Goal: Task Accomplishment & Management: Manage account settings

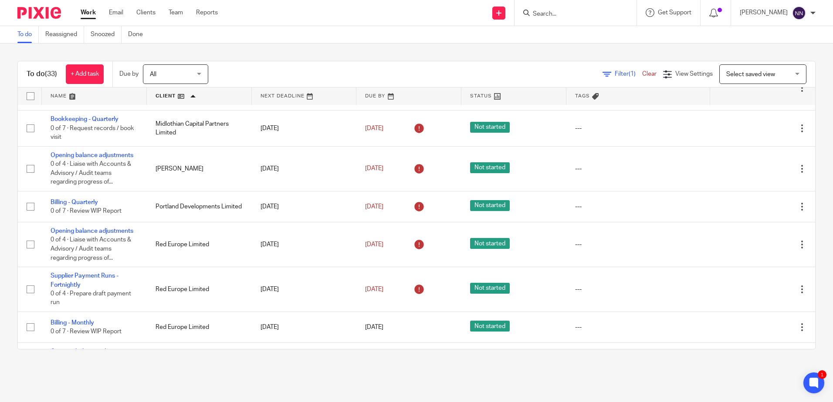
scroll to position [914, 0]
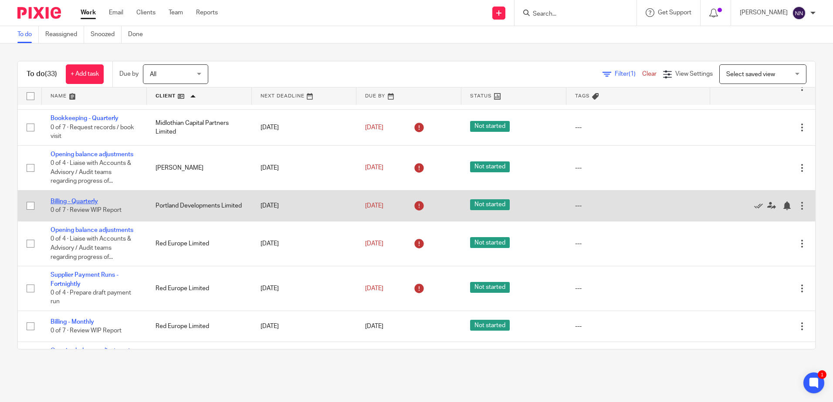
drag, startPoint x: 68, startPoint y: 206, endPoint x: 61, endPoint y: 212, distance: 9.7
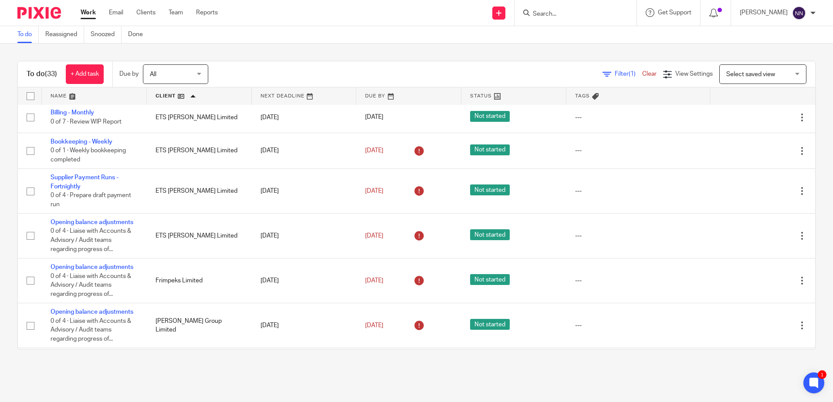
scroll to position [0, 0]
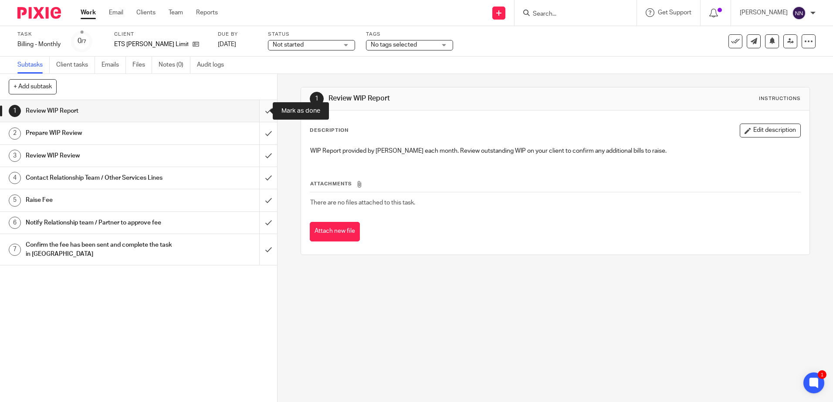
click at [262, 111] on input "submit" at bounding box center [138, 111] width 277 height 22
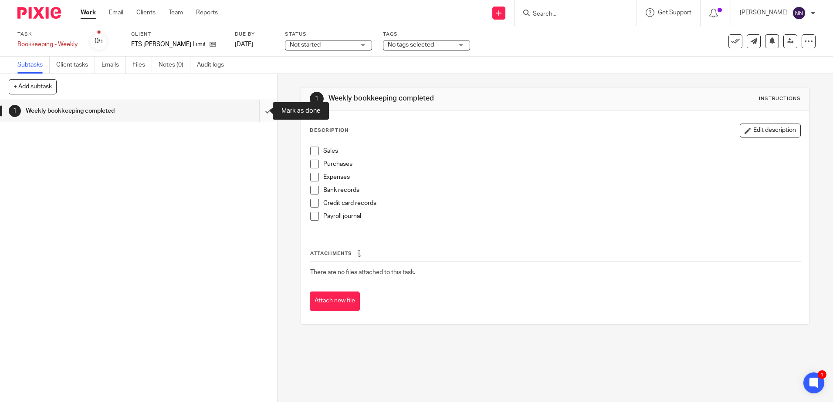
click at [256, 109] on input "submit" at bounding box center [138, 111] width 277 height 22
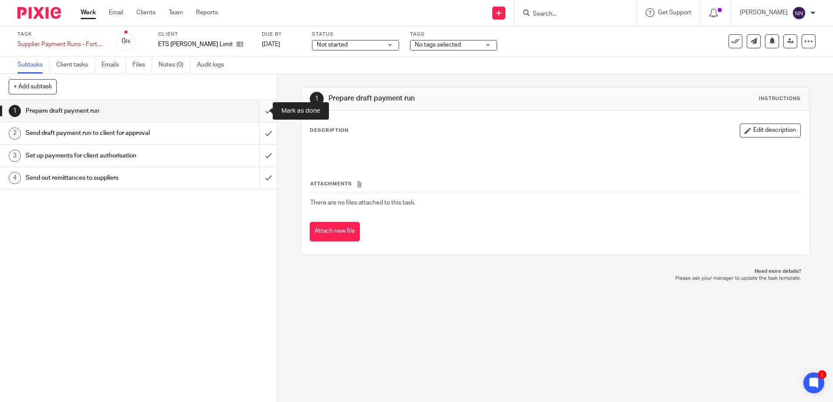
click at [259, 112] on input "submit" at bounding box center [138, 111] width 277 height 22
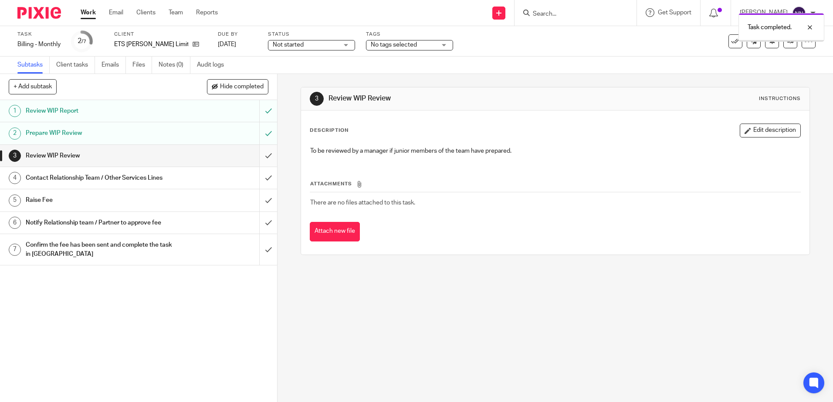
click at [261, 159] on input "submit" at bounding box center [138, 156] width 277 height 22
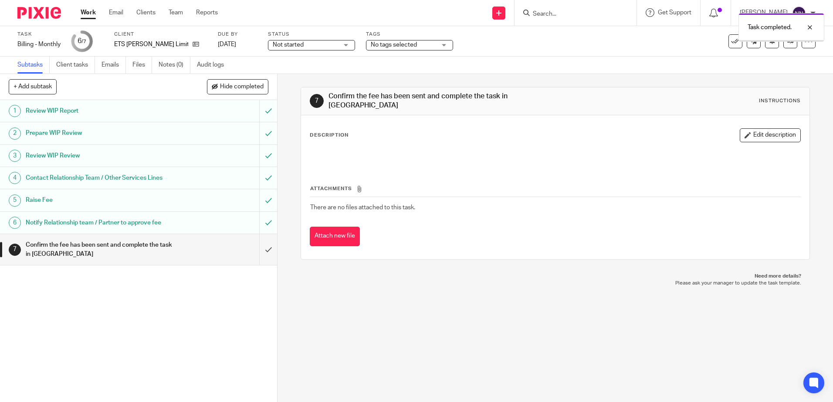
click at [258, 252] on input "submit" at bounding box center [138, 249] width 277 height 31
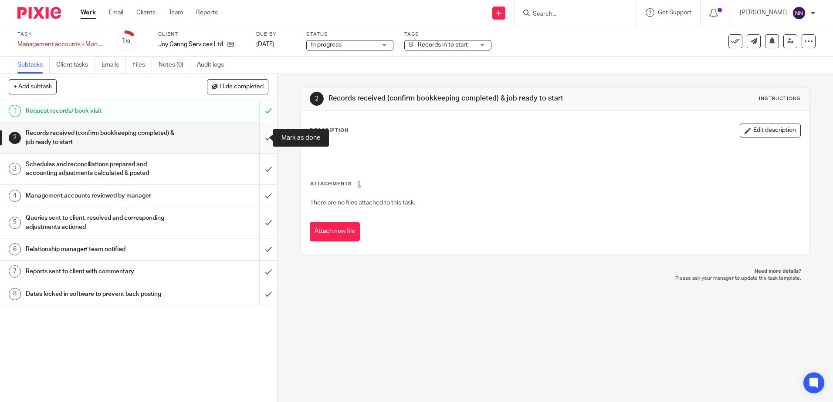
click at [258, 136] on input "submit" at bounding box center [138, 137] width 277 height 31
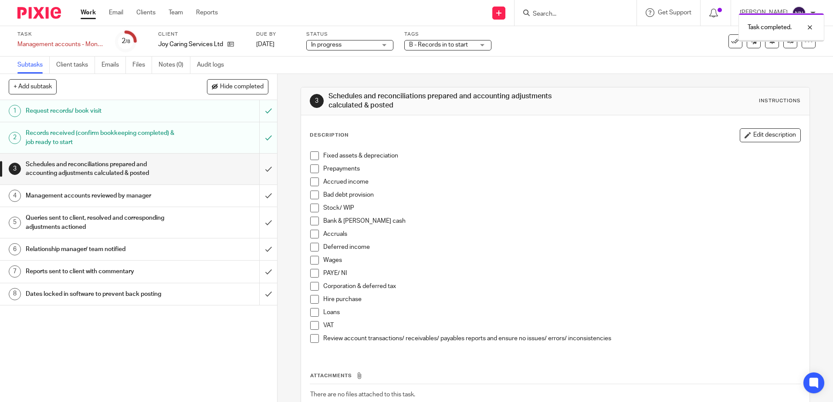
click at [259, 168] on input "submit" at bounding box center [138, 169] width 277 height 31
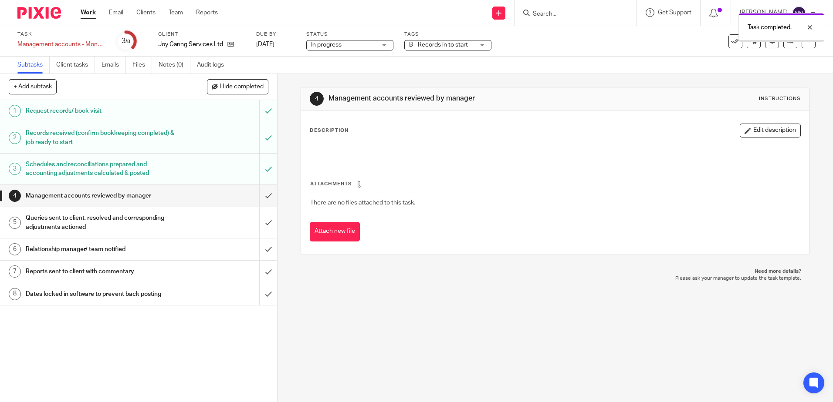
click at [260, 202] on input "submit" at bounding box center [138, 196] width 277 height 22
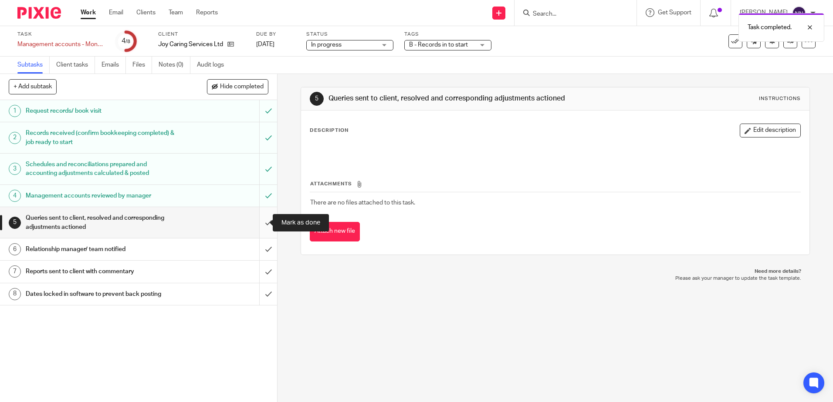
click at [257, 222] on input "submit" at bounding box center [138, 222] width 277 height 31
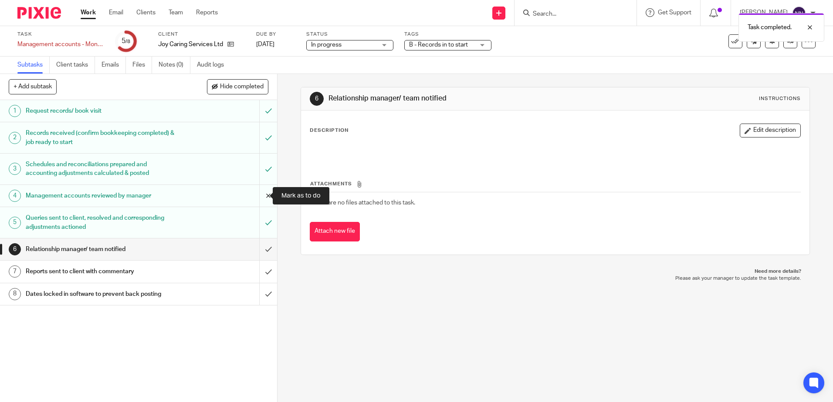
click at [263, 197] on input "submit" at bounding box center [138, 196] width 277 height 22
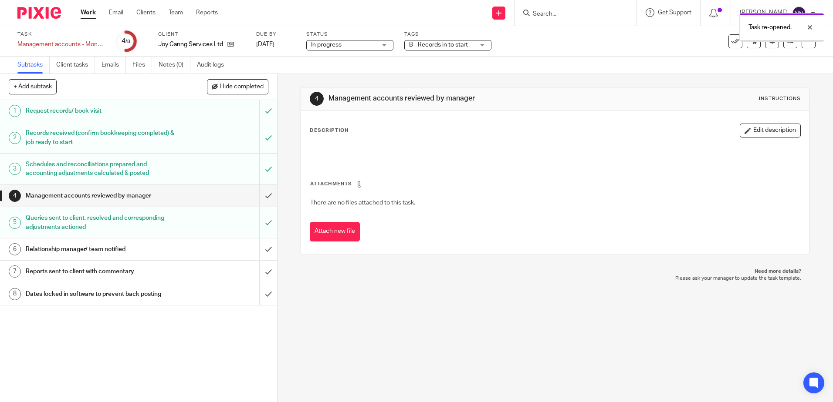
click at [261, 224] on input "submit" at bounding box center [138, 222] width 277 height 31
click at [481, 43] on div "B - Records in to start" at bounding box center [447, 45] width 87 height 10
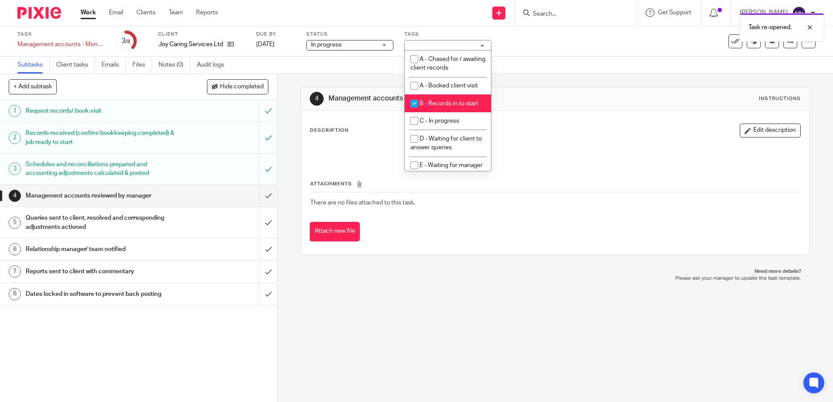
click at [413, 102] on input "checkbox" at bounding box center [414, 103] width 17 height 17
checkbox input "false"
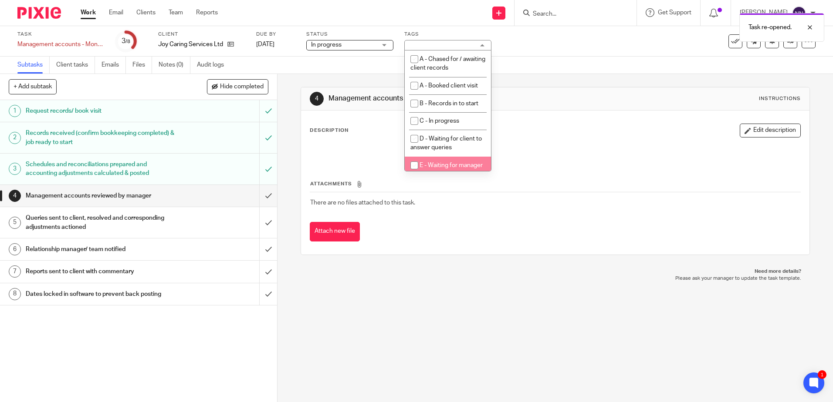
click at [413, 164] on input "checkbox" at bounding box center [414, 165] width 17 height 17
checkbox input "true"
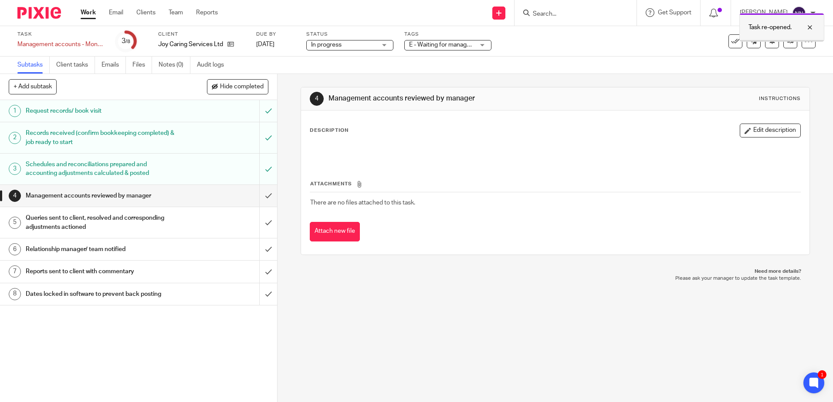
click at [779, 40] on div at bounding box center [781, 40] width 84 height 1
click at [783, 41] on link at bounding box center [790, 41] width 14 height 14
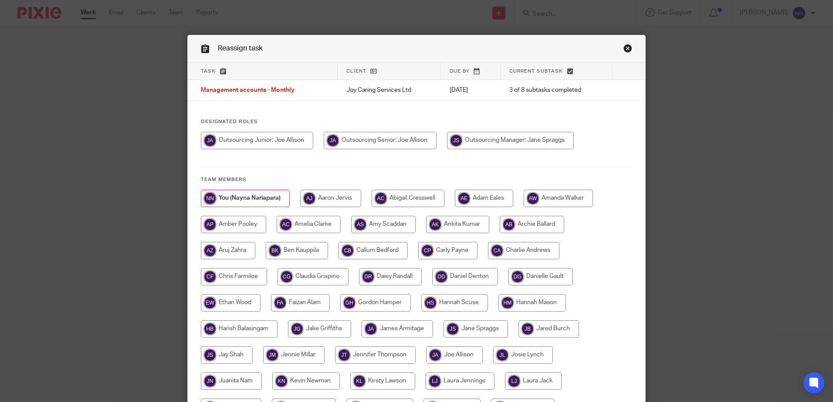
drag, startPoint x: 512, startPoint y: 139, endPoint x: 514, endPoint y: 152, distance: 12.8
click at [512, 139] on input "radio" at bounding box center [510, 140] width 127 height 17
radio input "true"
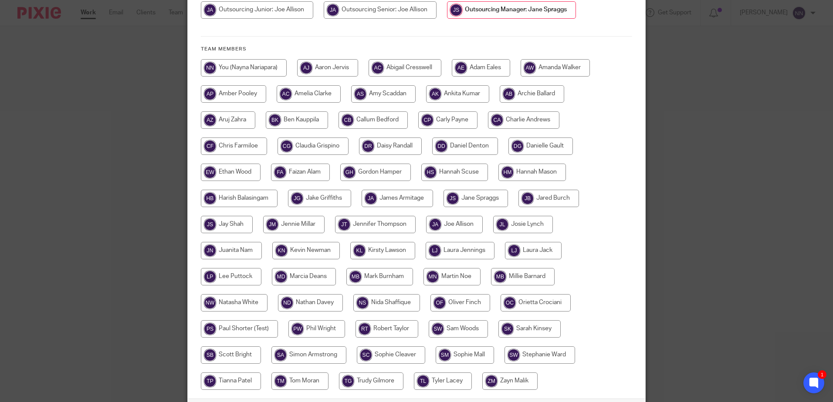
scroll to position [199, 0]
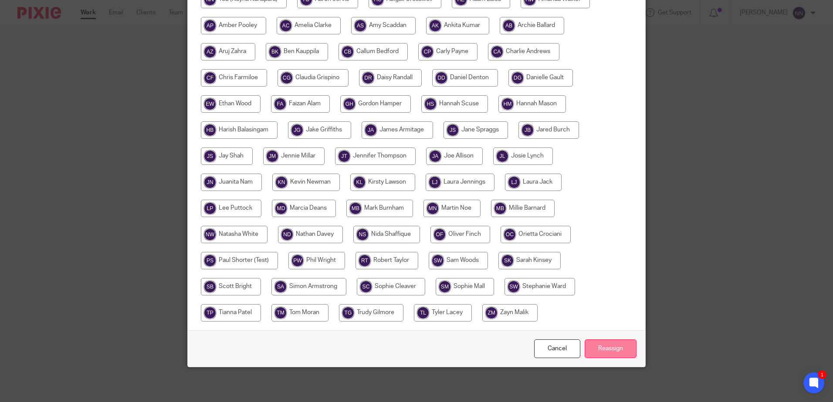
click at [595, 348] on input "Reassign" at bounding box center [610, 349] width 52 height 19
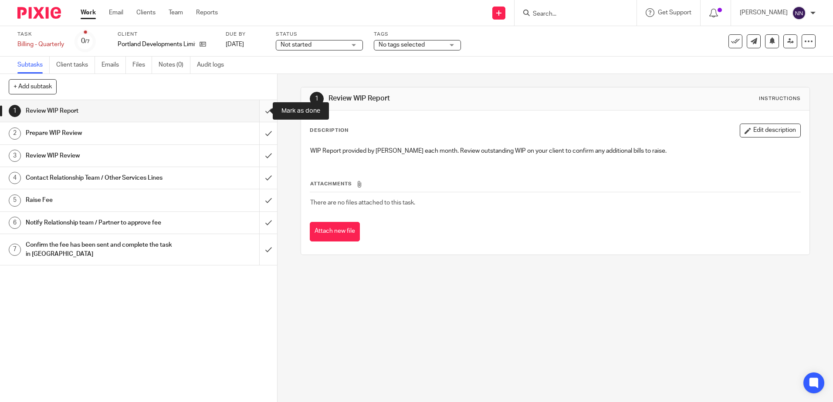
click at [263, 115] on input "submit" at bounding box center [138, 111] width 277 height 22
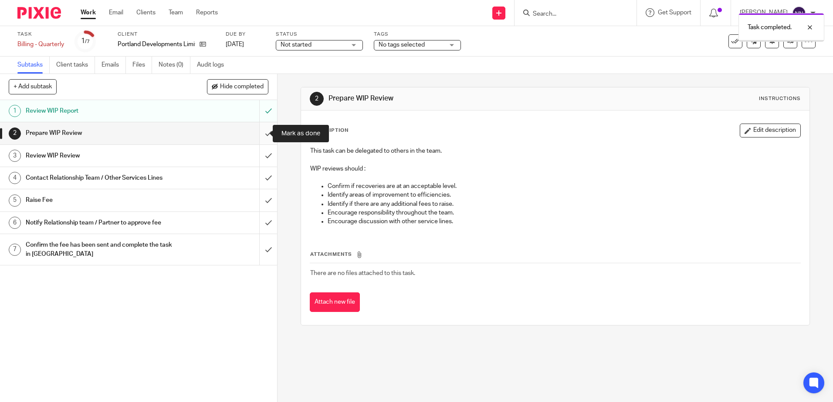
click at [263, 133] on input "submit" at bounding box center [138, 133] width 277 height 22
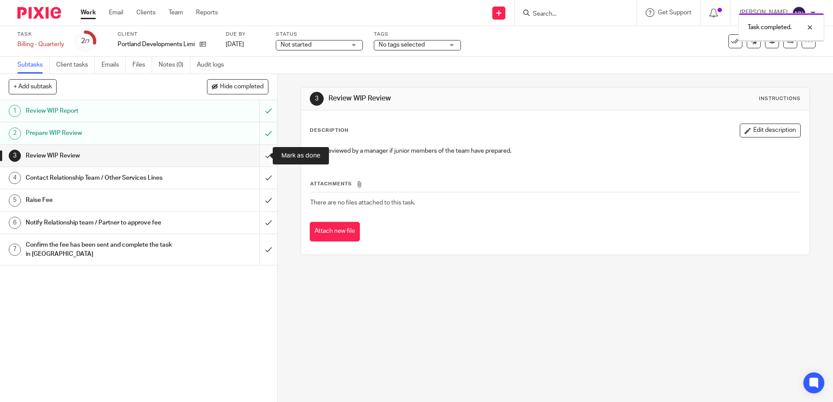
click at [259, 158] on input "submit" at bounding box center [138, 156] width 277 height 22
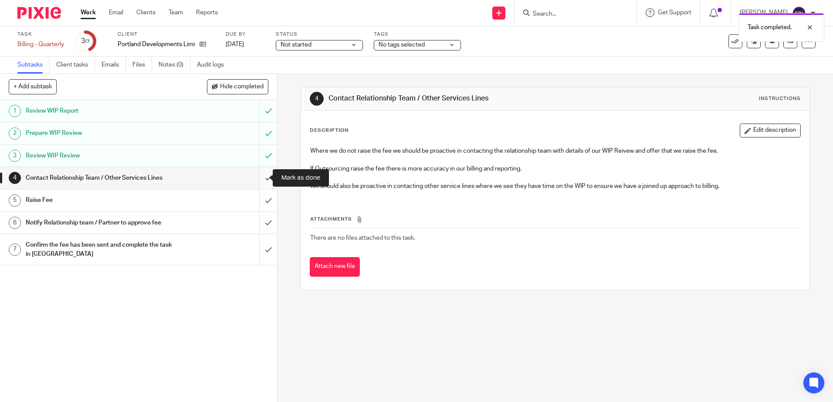
click at [263, 182] on input "submit" at bounding box center [138, 178] width 277 height 22
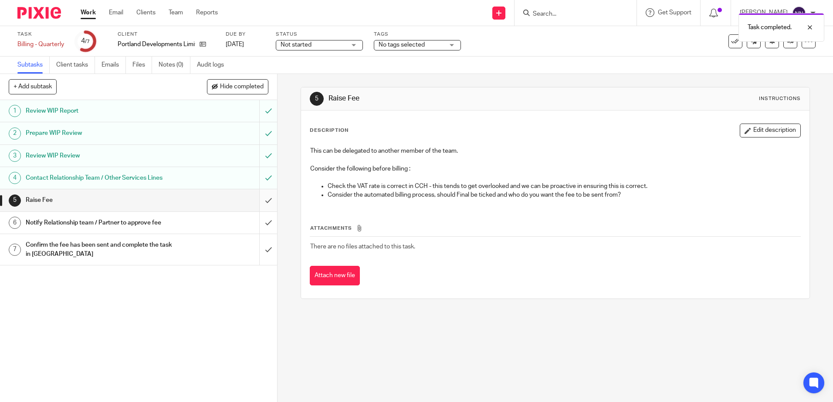
click at [262, 197] on input "submit" at bounding box center [138, 200] width 277 height 22
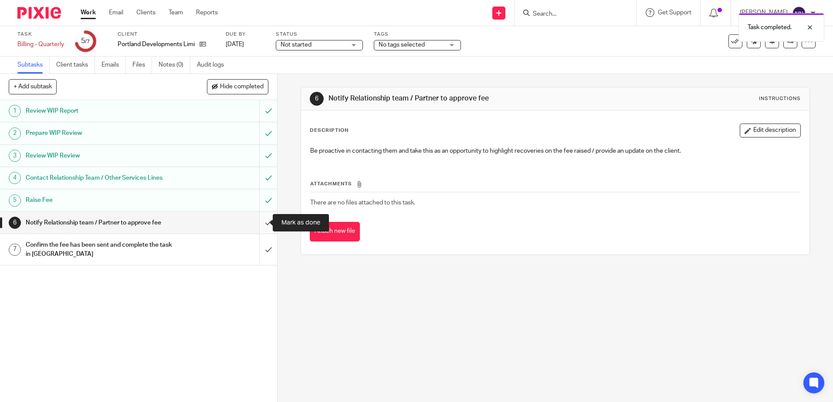
click at [258, 224] on input "submit" at bounding box center [138, 223] width 277 height 22
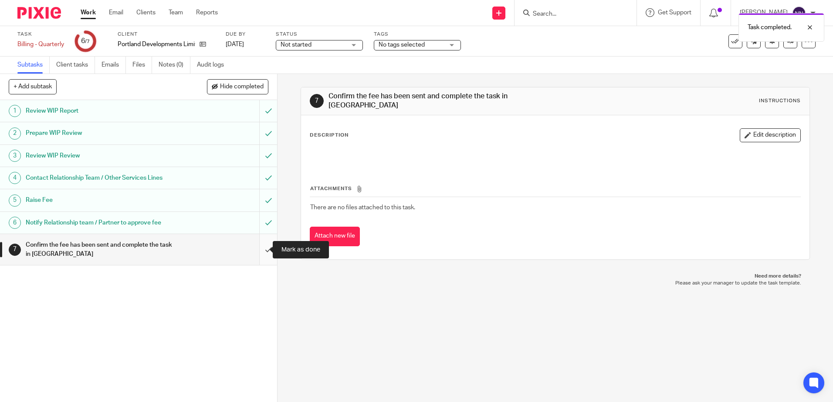
click at [257, 251] on input "submit" at bounding box center [138, 249] width 277 height 31
